Goal: Navigation & Orientation: Find specific page/section

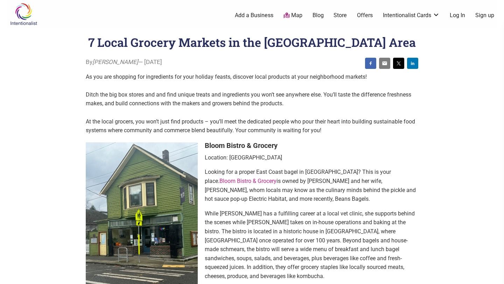
click at [213, 1] on div "0 Add a Business Map Blog Store Offers Intentionalist Cards Buy Black Card Inte…" at bounding box center [286, 15] width 429 height 28
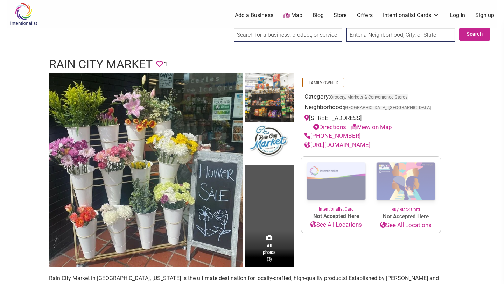
click at [355, 146] on link "[URL][DOMAIN_NAME]" at bounding box center [337, 144] width 66 height 7
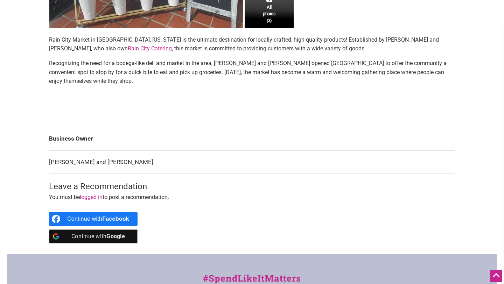
scroll to position [238, 0]
